Goal: Information Seeking & Learning: Learn about a topic

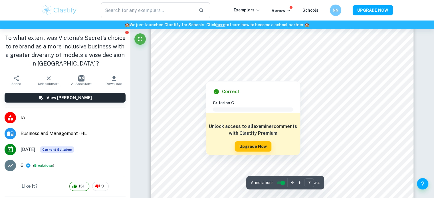
scroll to position [2114, 0]
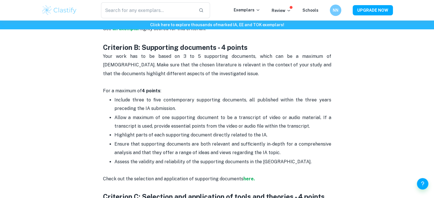
scroll to position [483, 0]
